Goal: Task Accomplishment & Management: Manage account settings

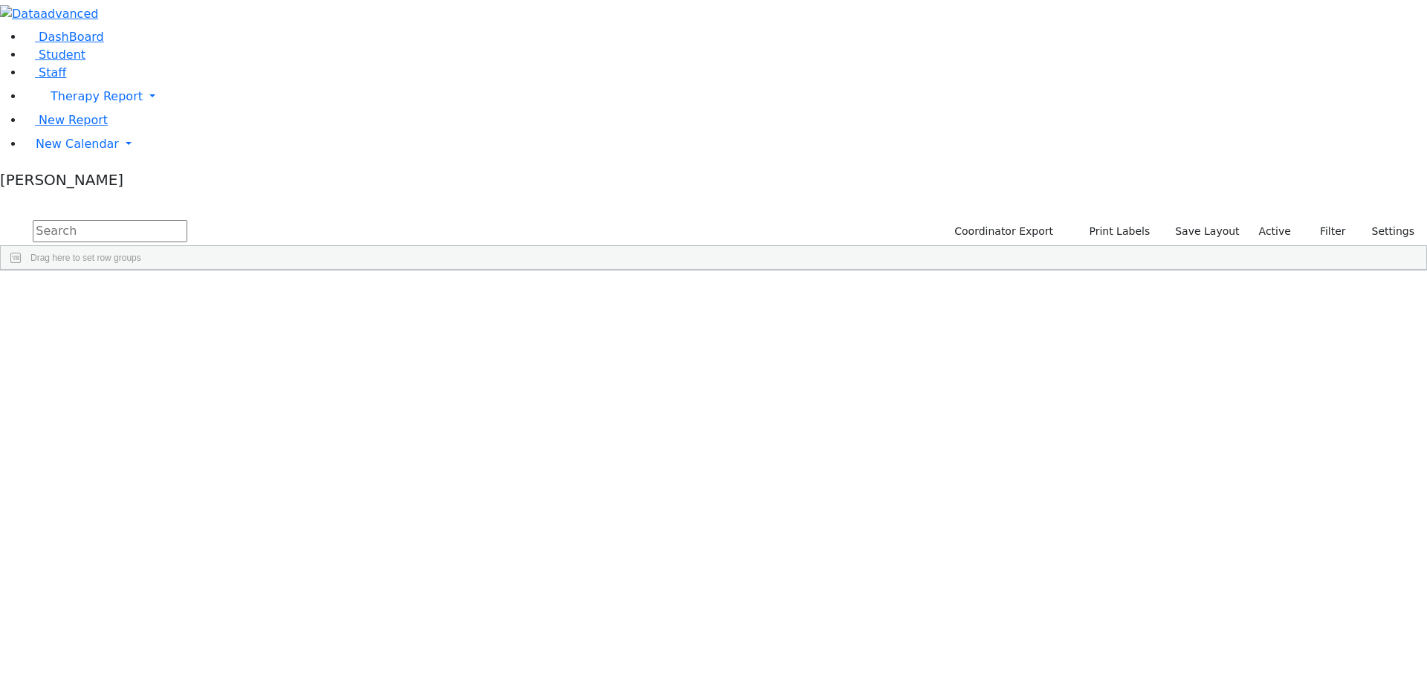
scroll to position [2006, 0]
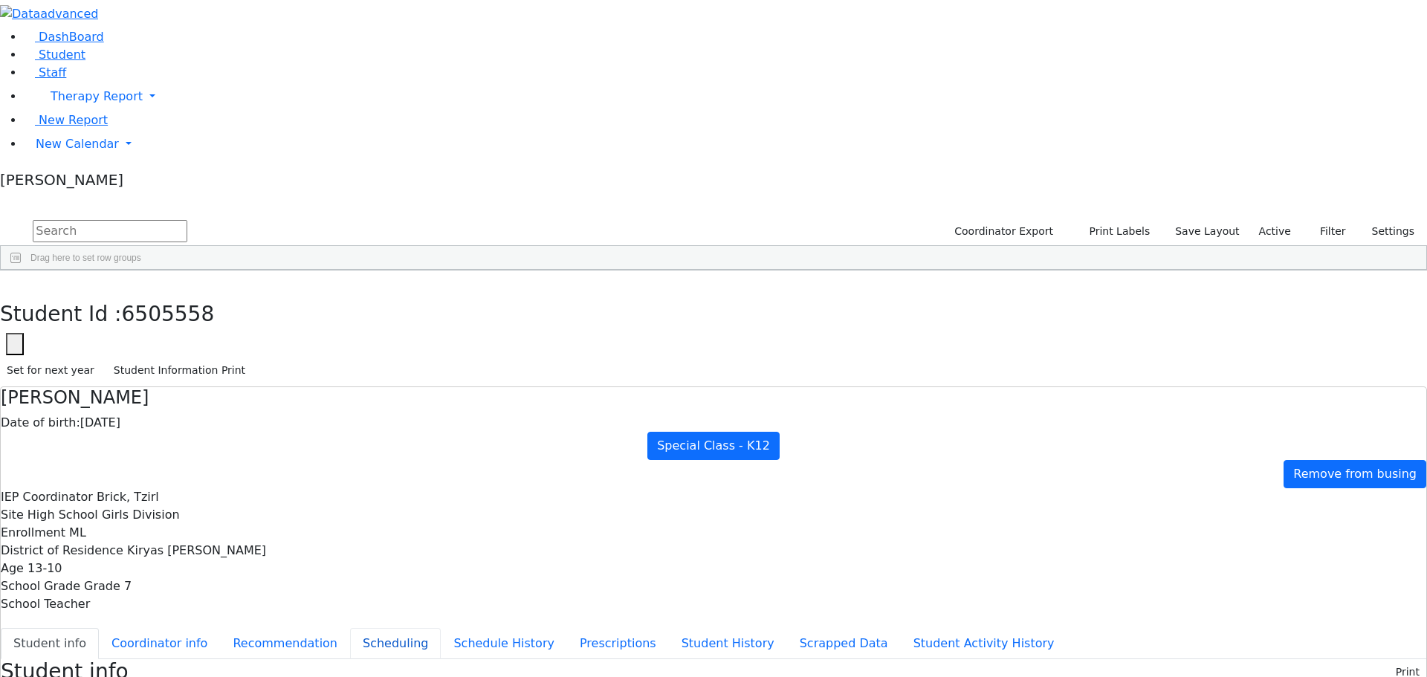
click at [351, 628] on button "Scheduling" at bounding box center [395, 643] width 91 height 31
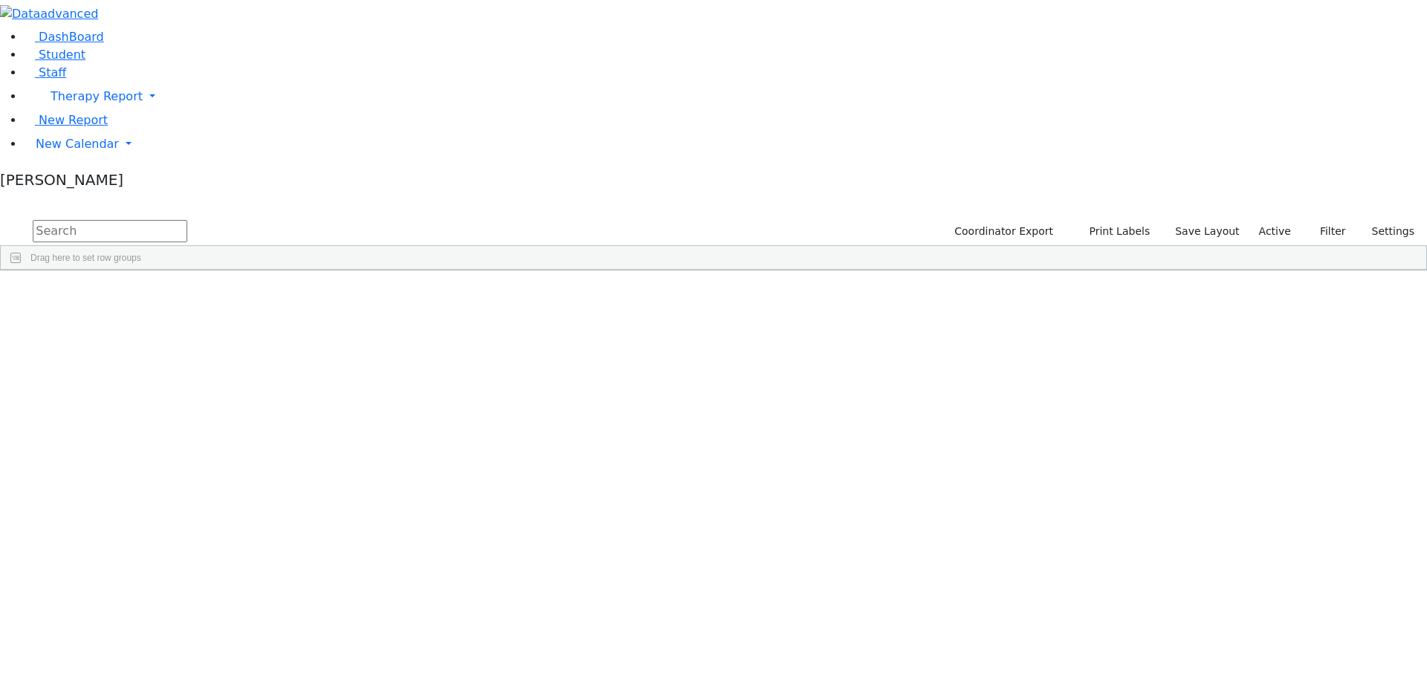
scroll to position [2155, 0]
click at [189, 532] on div "[PERSON_NAME]" at bounding box center [143, 542] width 94 height 21
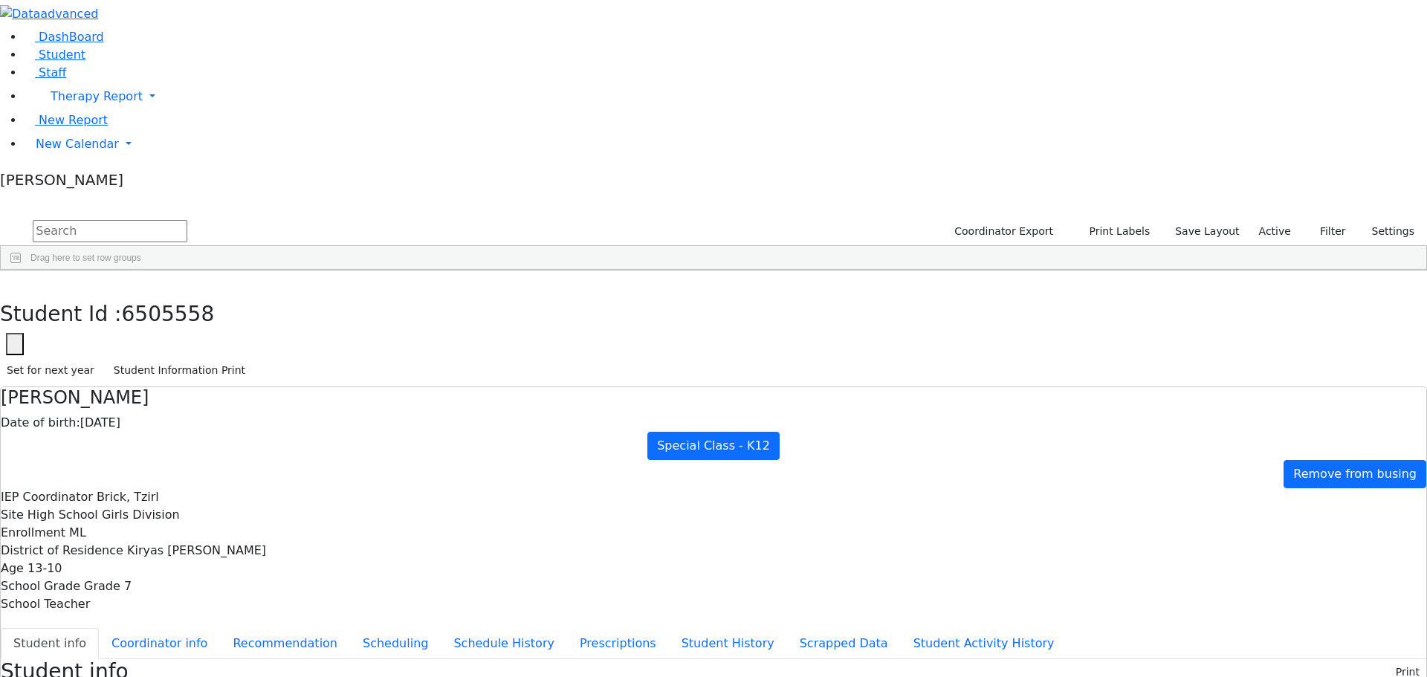
scroll to position [142, 0]
click at [363, 628] on button "Scheduling" at bounding box center [395, 643] width 91 height 31
